Goal: Find specific fact: Find contact information

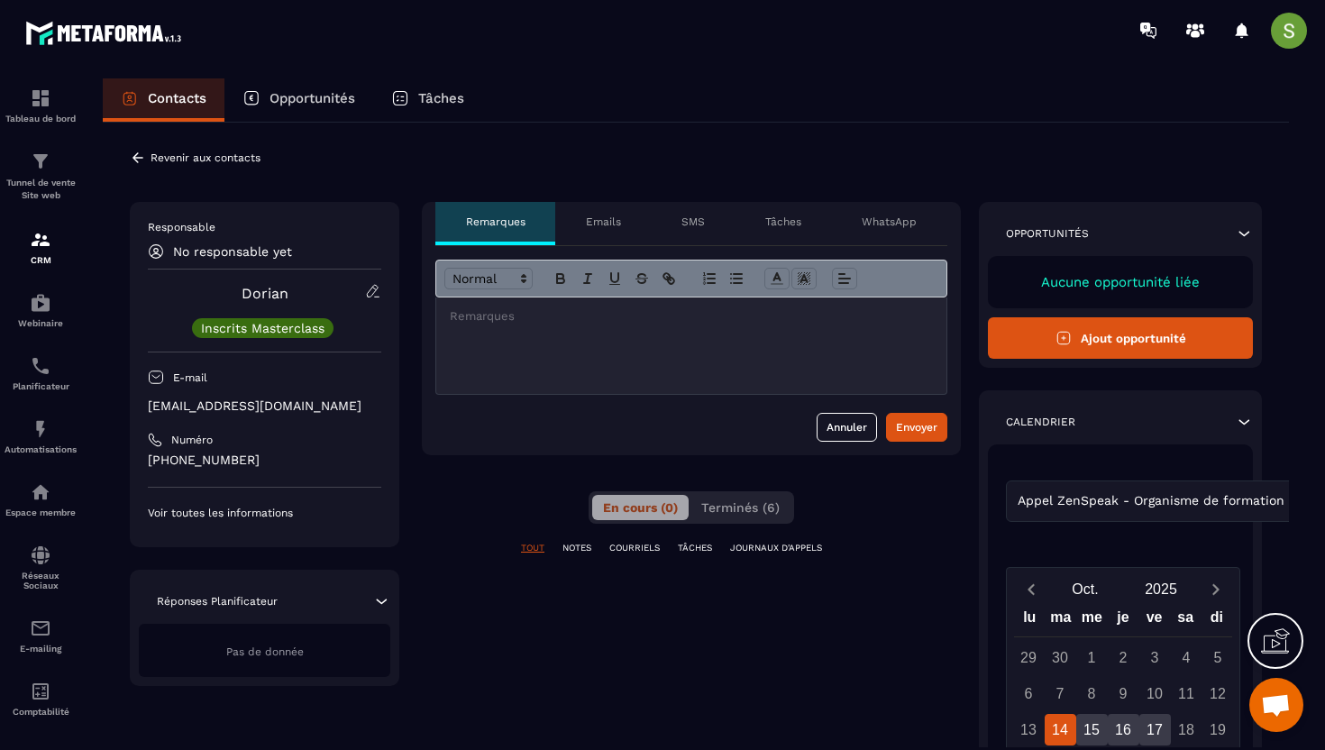
click at [220, 398] on p "[EMAIL_ADDRESS][DOMAIN_NAME]" at bounding box center [264, 405] width 233 height 17
copy div "[EMAIL_ADDRESS][DOMAIN_NAME]"
click at [139, 160] on icon at bounding box center [138, 158] width 16 height 16
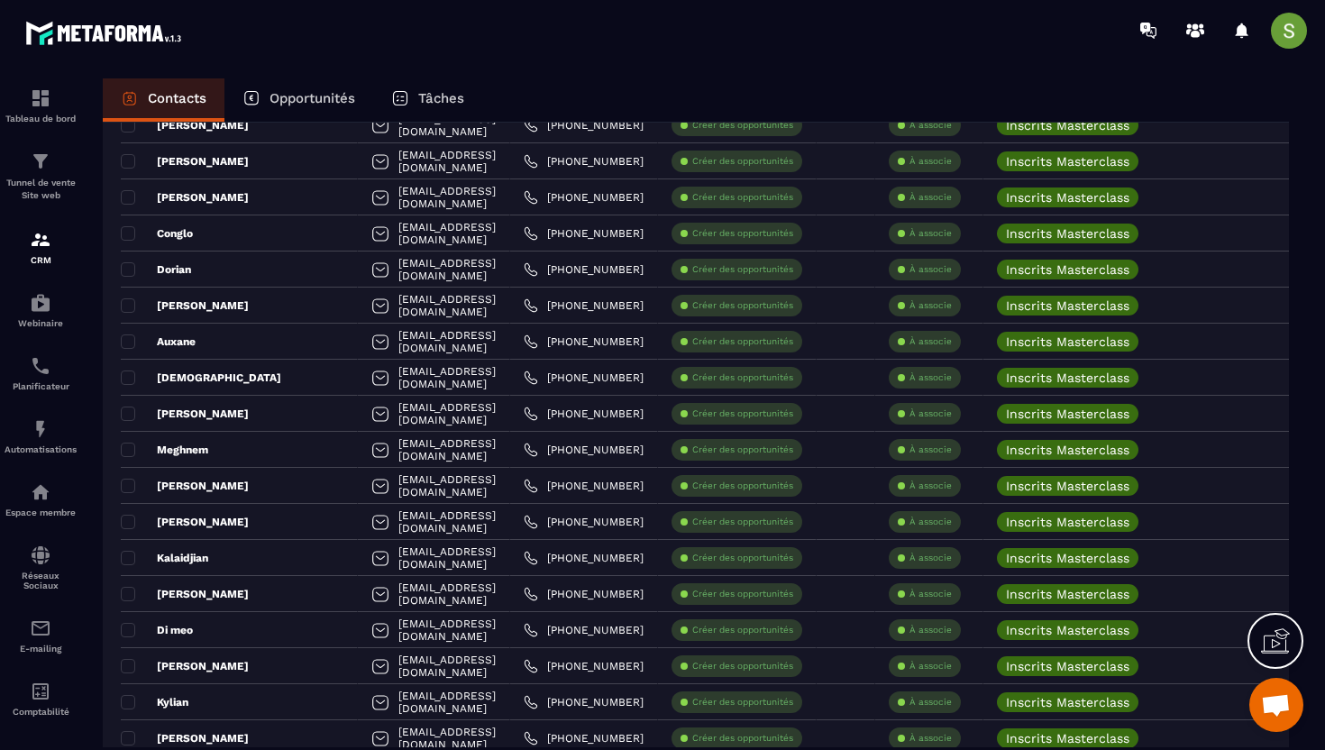
scroll to position [1723, 0]
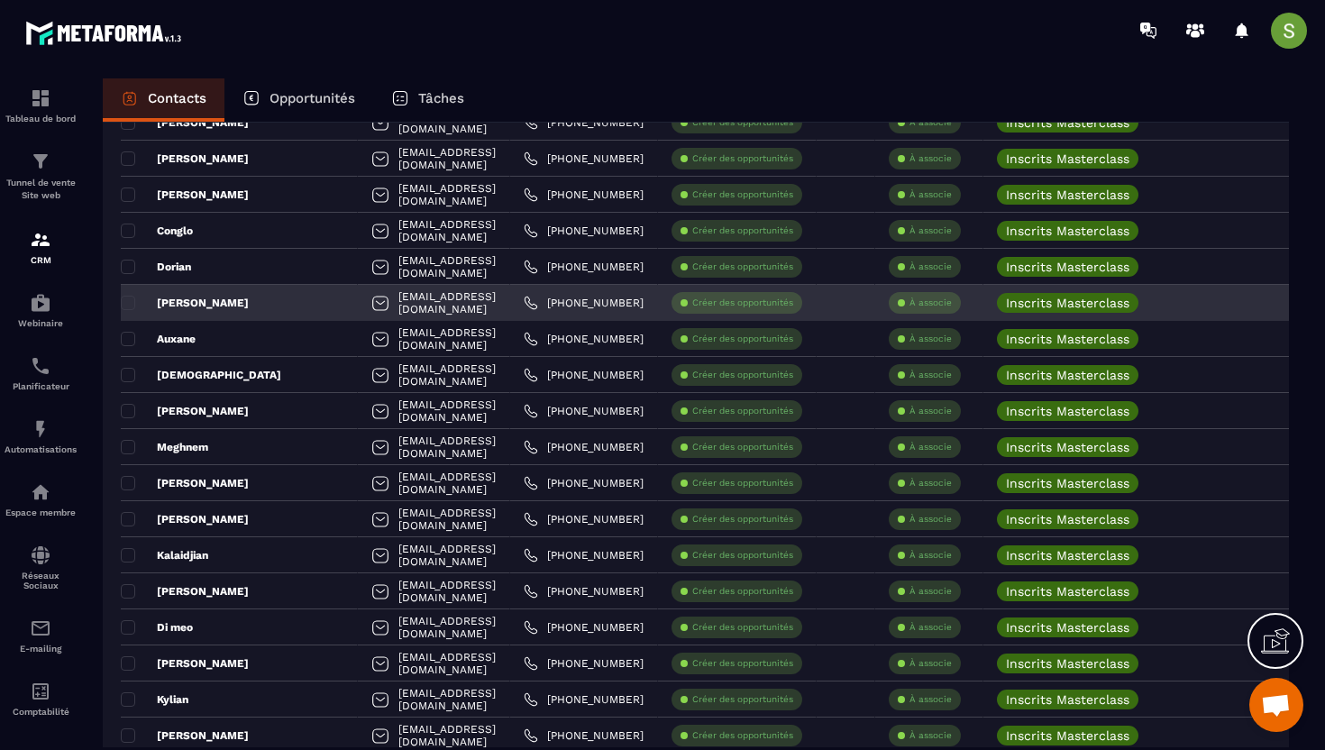
click at [358, 300] on div "[EMAIL_ADDRESS][DOMAIN_NAME]" at bounding box center [434, 303] width 152 height 36
copy tr "[EMAIL_ADDRESS][DOMAIN_NAME]"
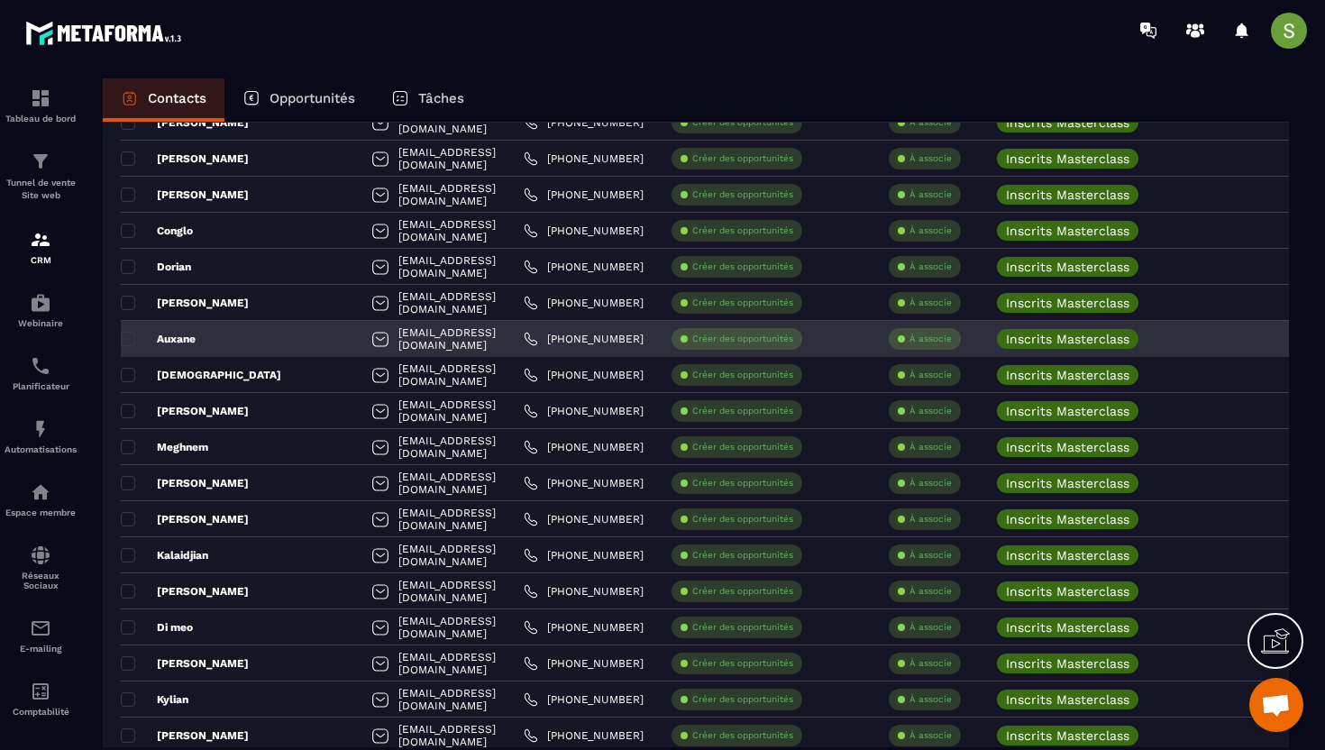
click at [379, 347] on div "[EMAIL_ADDRESS][DOMAIN_NAME]" at bounding box center [434, 339] width 152 height 36
